Goal: Navigation & Orientation: Find specific page/section

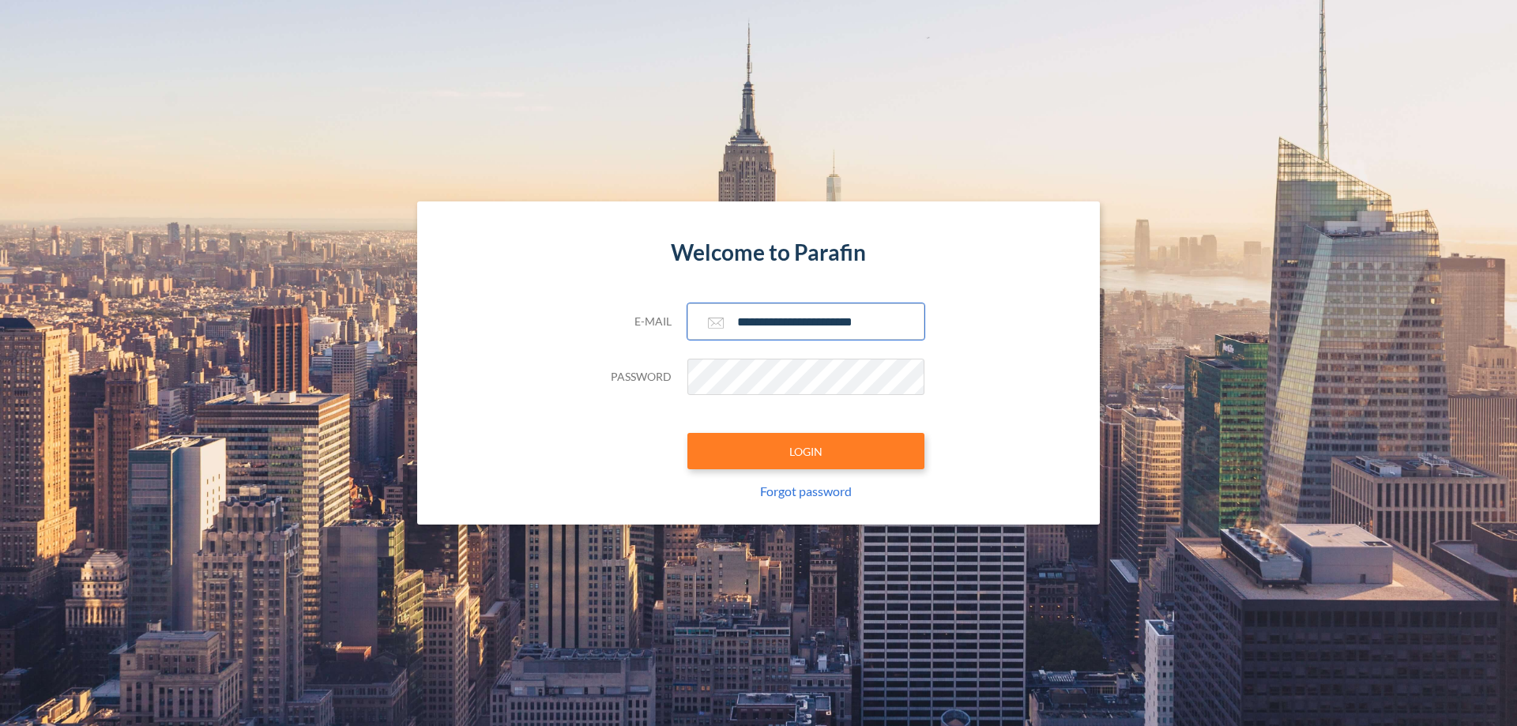
type input "**********"
click at [806, 451] on button "LOGIN" at bounding box center [805, 451] width 237 height 36
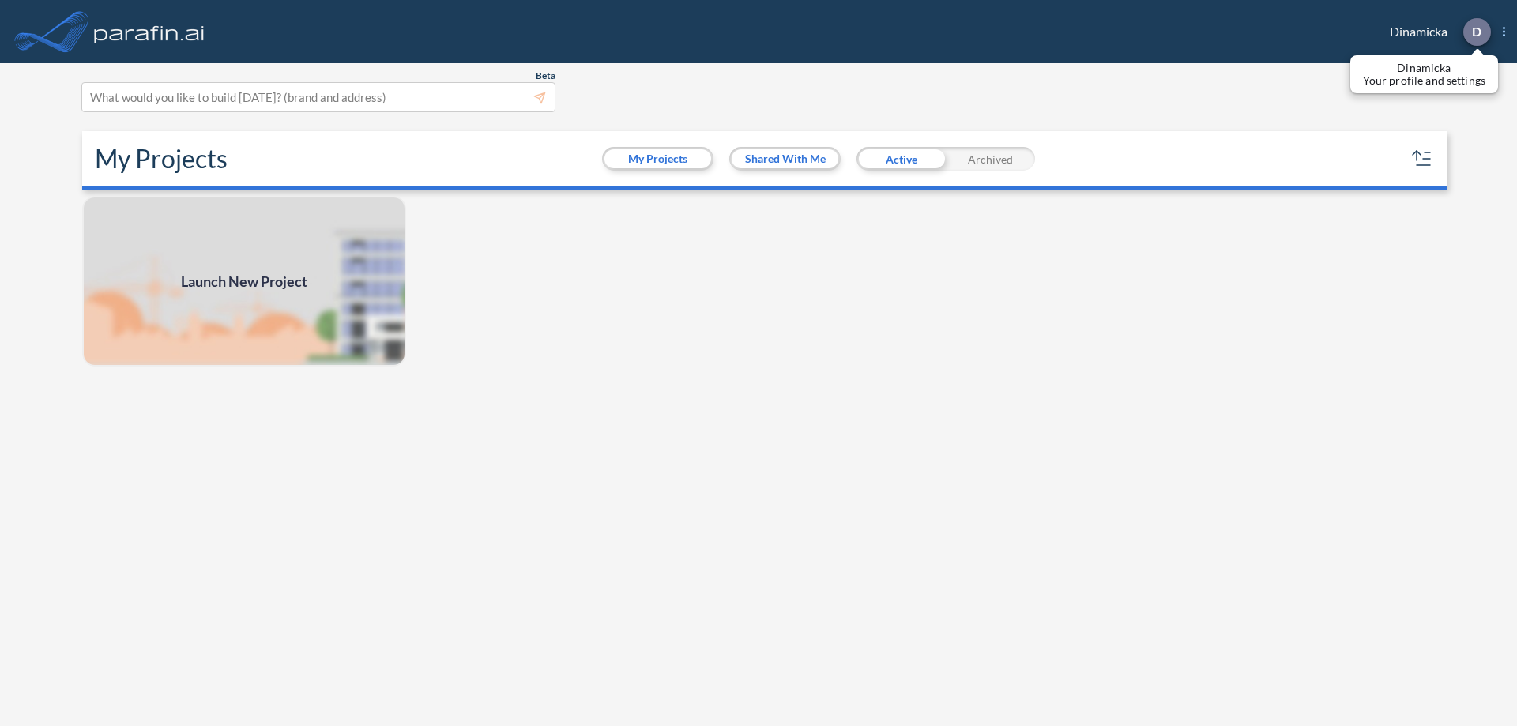
click at [1476, 32] on p "D" at bounding box center [1476, 31] width 9 height 14
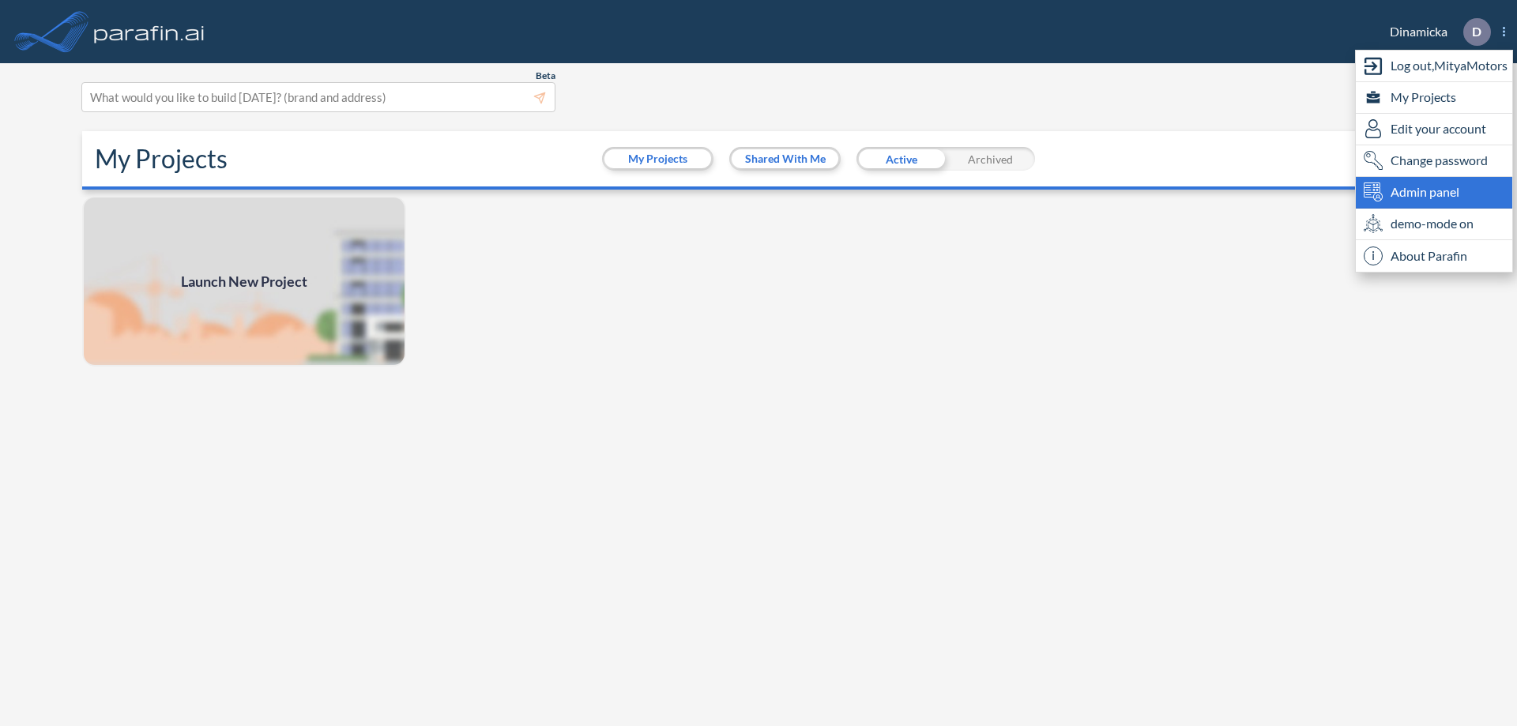
click at [1434, 192] on span "Admin panel" at bounding box center [1425, 192] width 69 height 19
